Goal: Transaction & Acquisition: Obtain resource

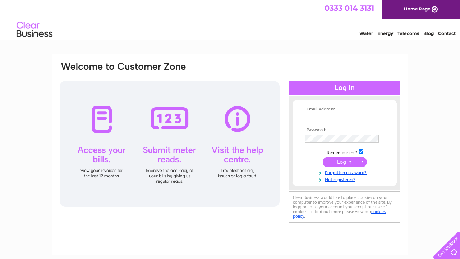
type input "jeganjak@gmail.com"
click at [345, 163] on input "submit" at bounding box center [344, 161] width 44 height 10
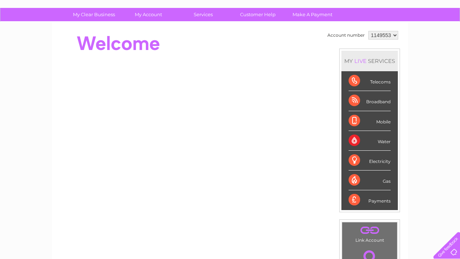
scroll to position [46, 0]
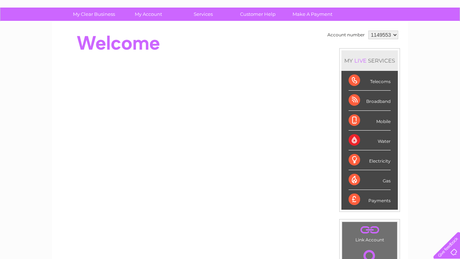
click at [382, 162] on div "Electricity" at bounding box center [369, 160] width 42 height 20
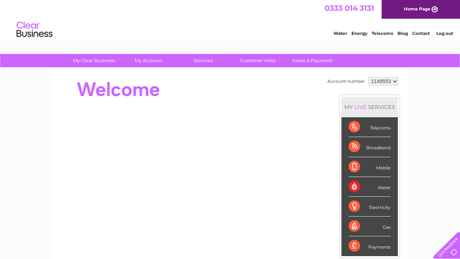
scroll to position [0, 0]
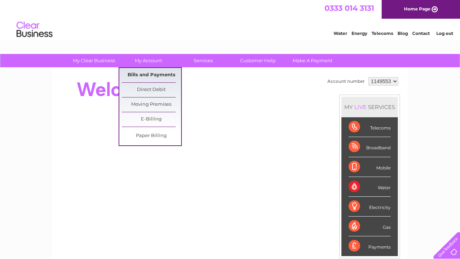
click at [153, 73] on link "Bills and Payments" at bounding box center [151, 75] width 59 height 14
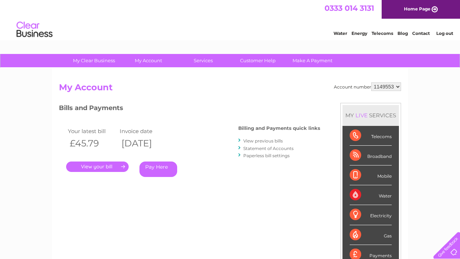
click at [255, 140] on link "View previous bills" at bounding box center [263, 140] width 40 height 5
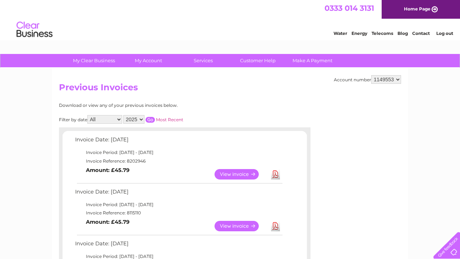
scroll to position [47, 0]
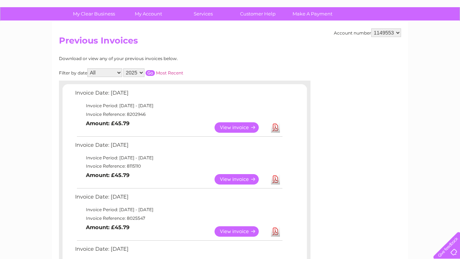
click at [276, 179] on link "Download" at bounding box center [275, 179] width 9 height 10
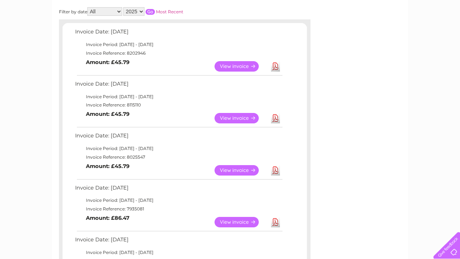
scroll to position [115, 0]
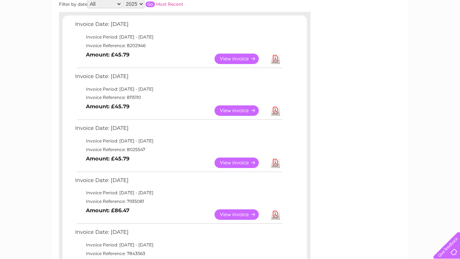
click at [277, 159] on link "Download" at bounding box center [275, 162] width 9 height 10
click at [276, 211] on link "Download" at bounding box center [275, 214] width 9 height 10
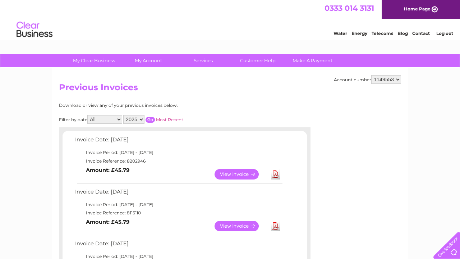
scroll to position [0, 0]
click at [361, 33] on link "Energy" at bounding box center [359, 33] width 16 height 5
